Goal: Transaction & Acquisition: Subscribe to service/newsletter

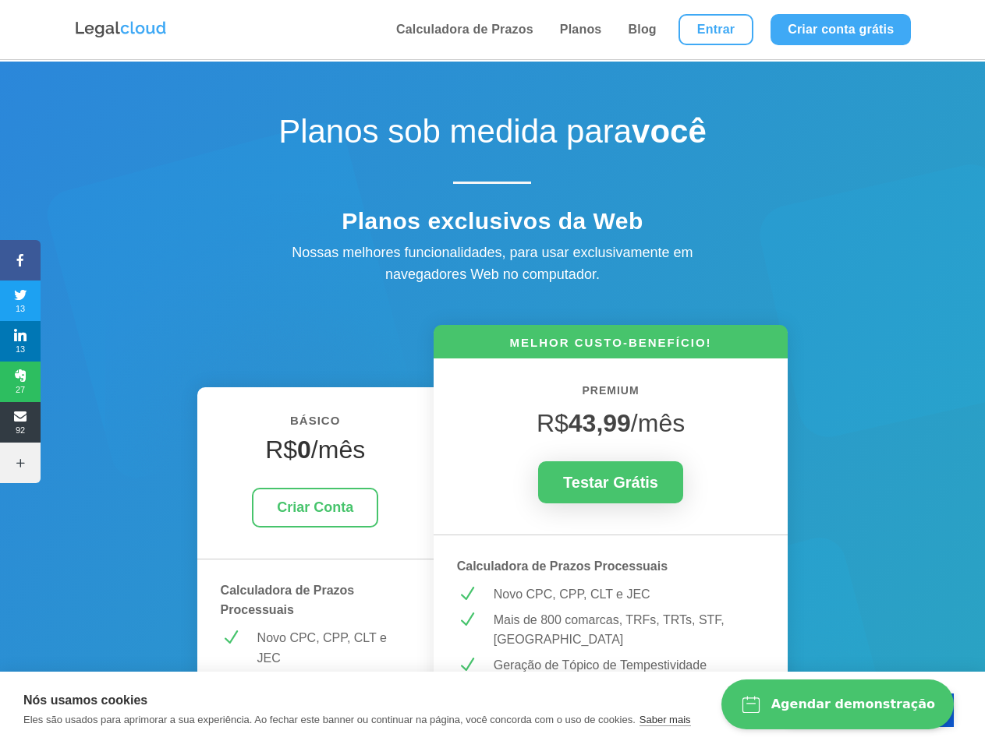
click at [20, 260] on icon at bounding box center [20, 260] width 41 height 12
click at [20, 301] on span "13" at bounding box center [20, 300] width 41 height 25
click at [20, 341] on span "13" at bounding box center [20, 341] width 41 height 25
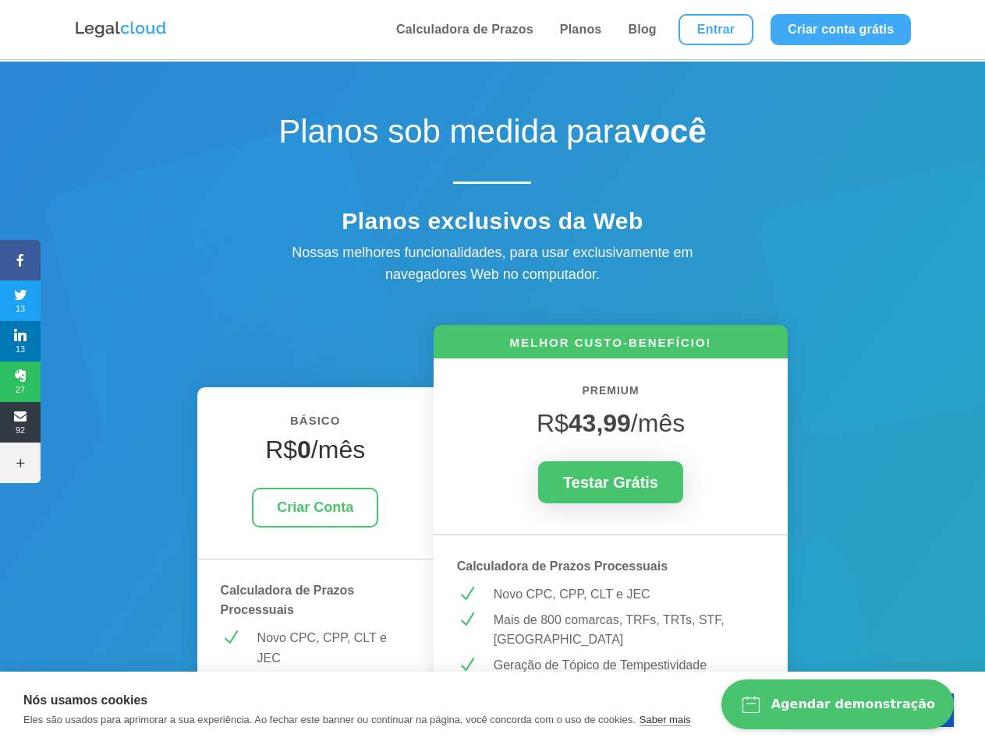
click at [20, 382] on span "27" at bounding box center [20, 382] width 41 height 25
click at [20, 423] on span "92" at bounding box center [20, 422] width 41 height 25
click at [20, 463] on icon at bounding box center [20, 463] width 41 height 12
